Goal: Transaction & Acquisition: Purchase product/service

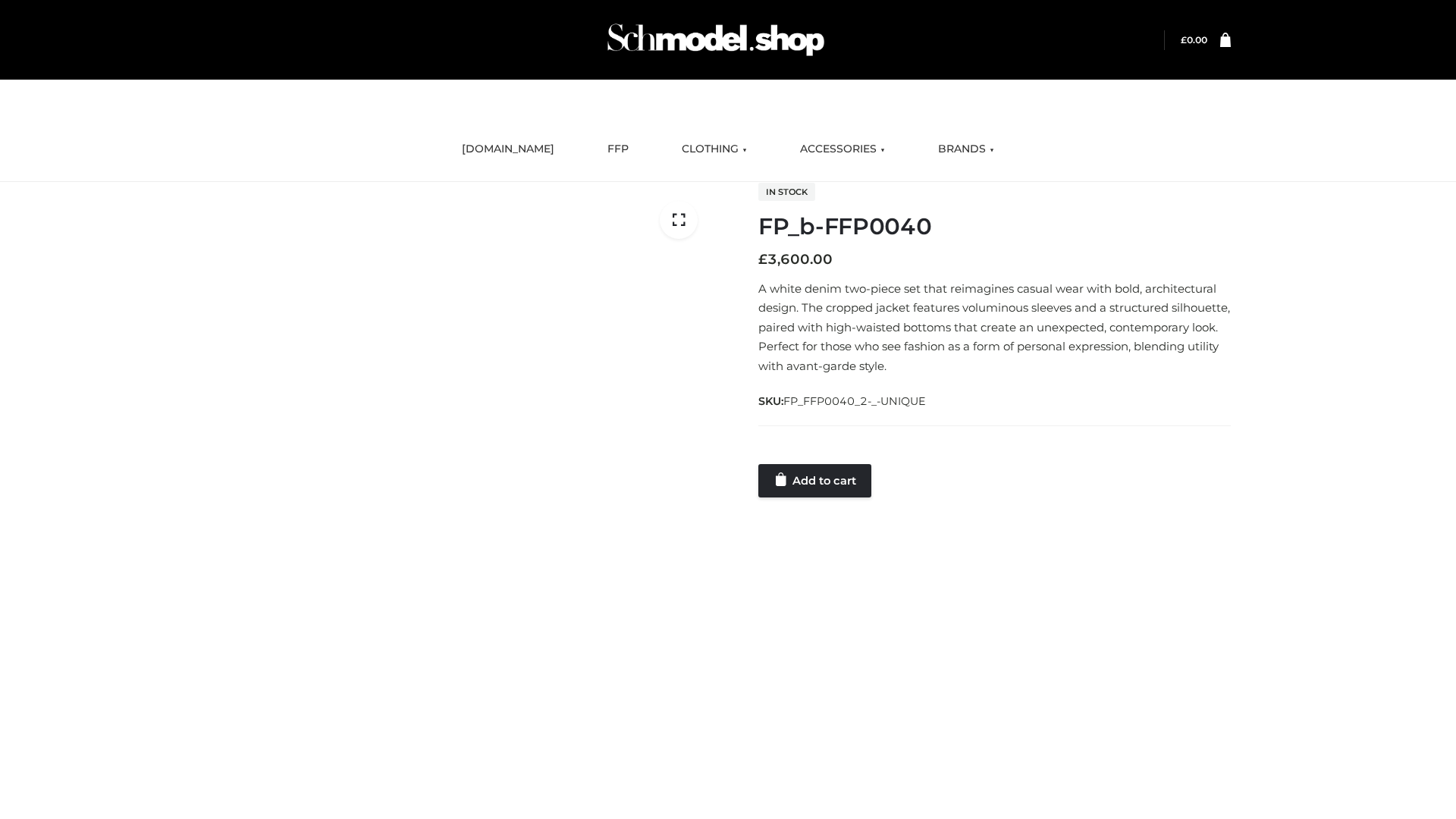
click at [816, 480] on link "Add to cart" at bounding box center [814, 481] width 113 height 33
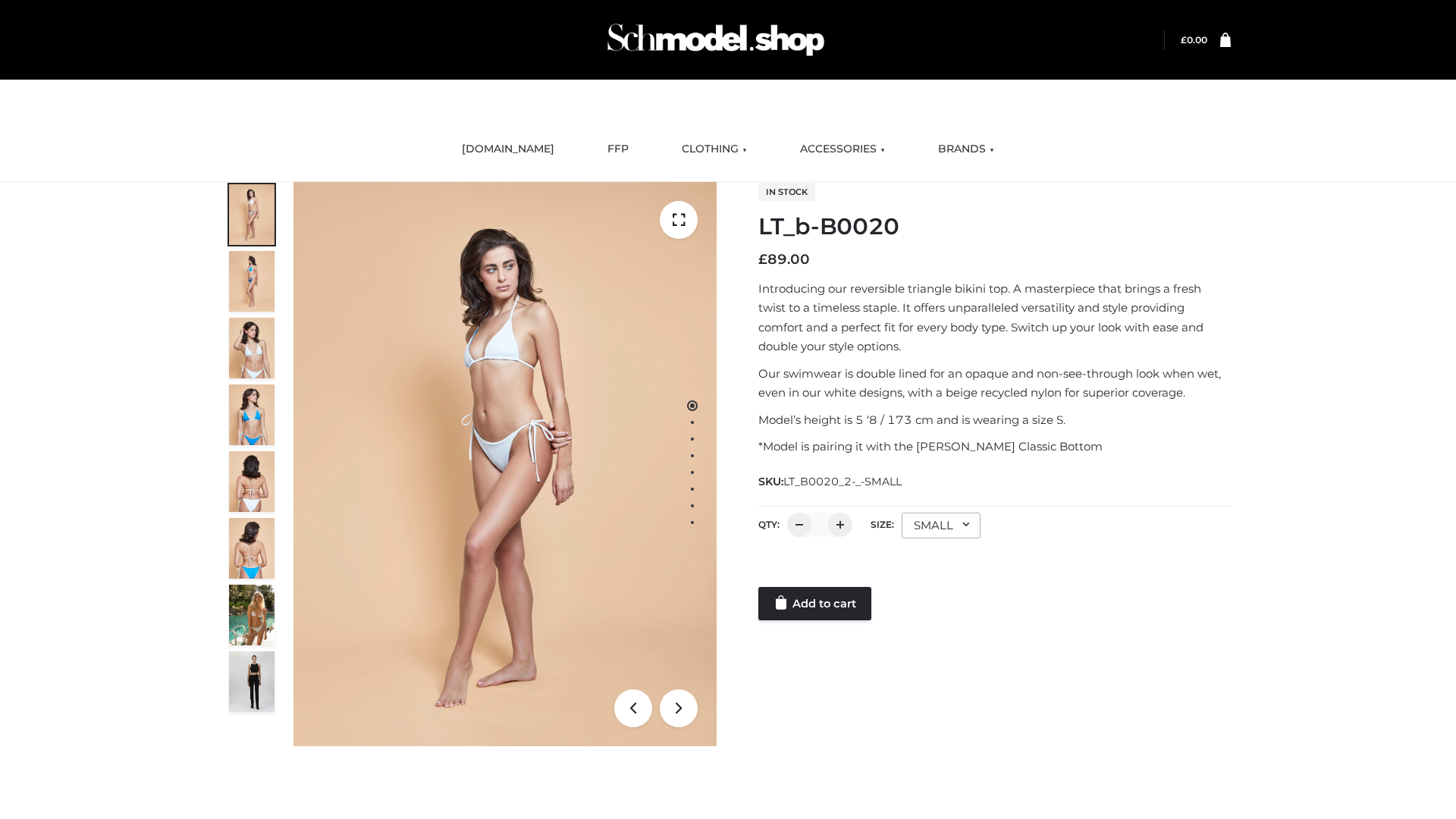
click at [816, 604] on link "Add to cart" at bounding box center [814, 604] width 113 height 33
